Goal: Navigation & Orientation: Find specific page/section

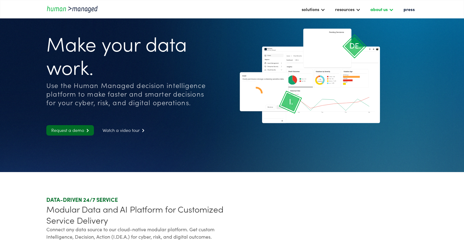
click at [380, 11] on div "about us" at bounding box center [378, 9] width 17 height 7
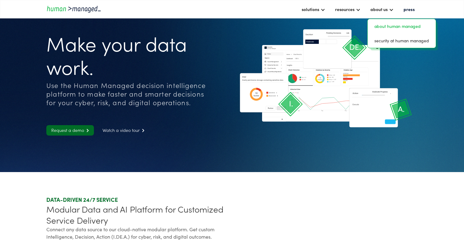
click at [381, 26] on link "about human managed" at bounding box center [401, 26] width 63 height 10
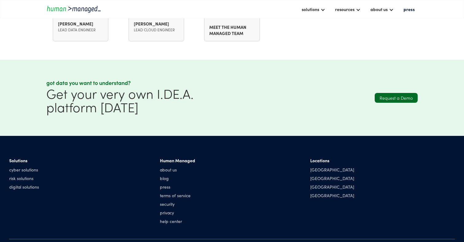
scroll to position [769, 0]
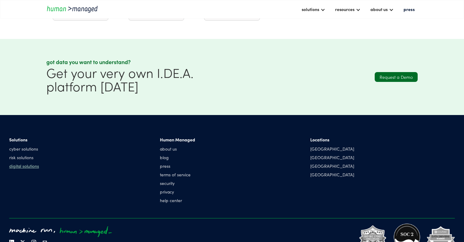
click at [18, 168] on link "digital solutions" at bounding box center [24, 166] width 30 height 6
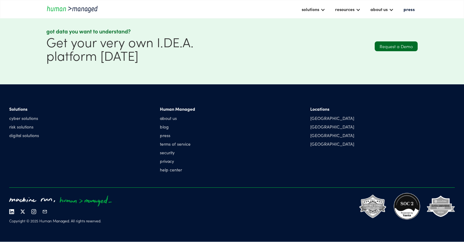
scroll to position [610, 0]
click at [21, 122] on div "Solutions cyber solutions risk solutions digital solutions" at bounding box center [24, 123] width 30 height 35
click at [21, 121] on link "cyber solutions" at bounding box center [24, 118] width 30 height 6
